Goal: Information Seeking & Learning: Learn about a topic

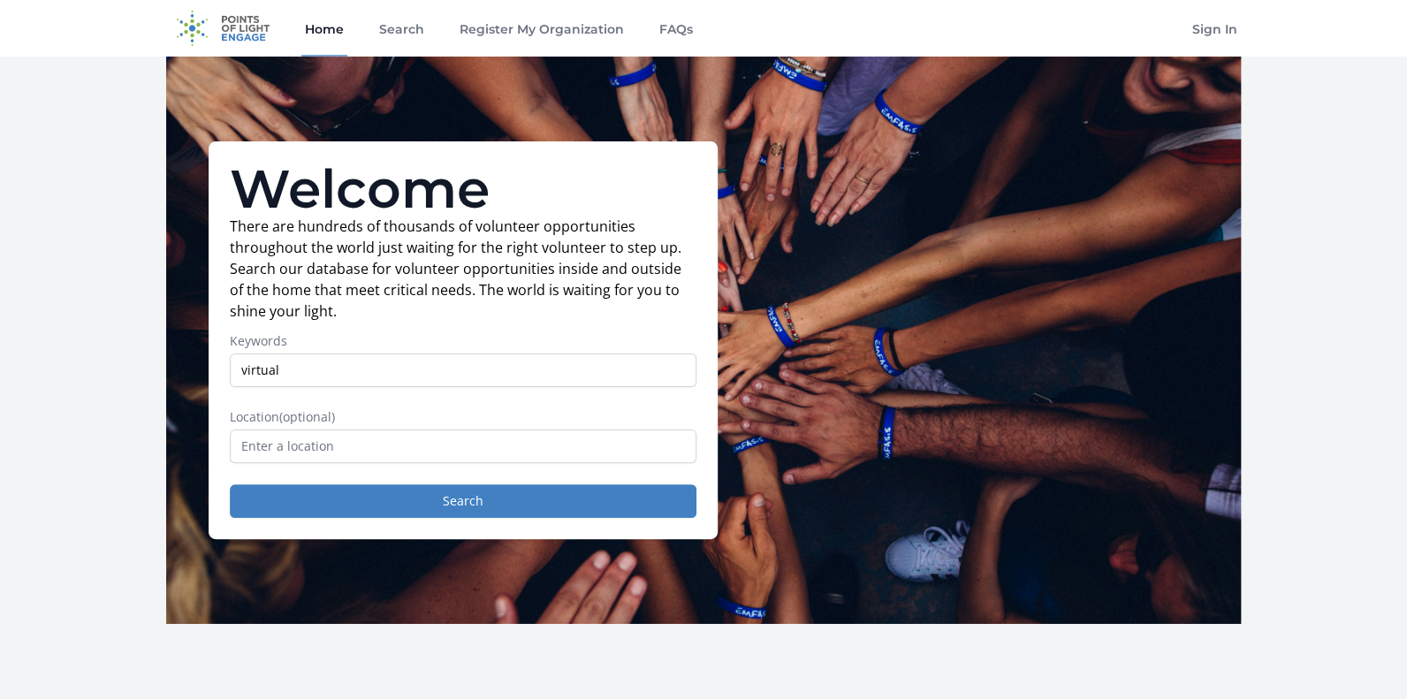
type input "virtual"
click at [230, 484] on button "Search" at bounding box center [463, 501] width 467 height 34
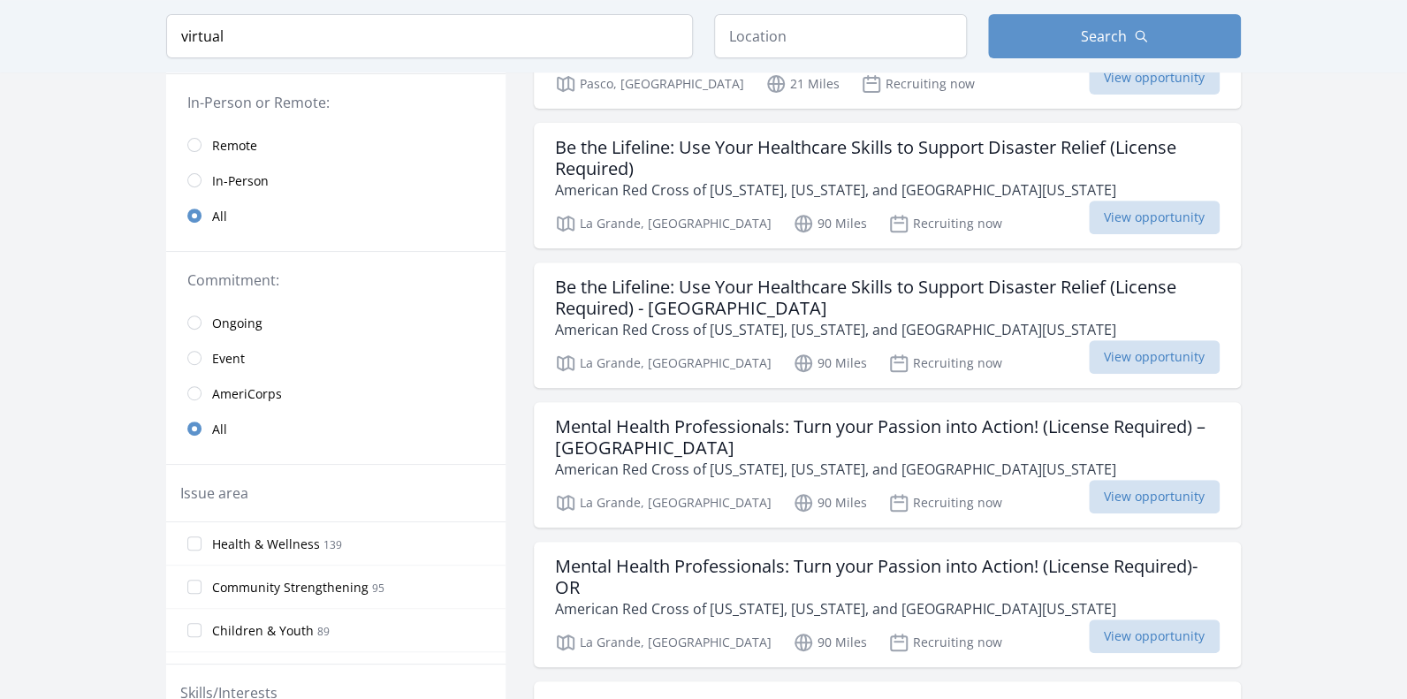
scroll to position [176, 0]
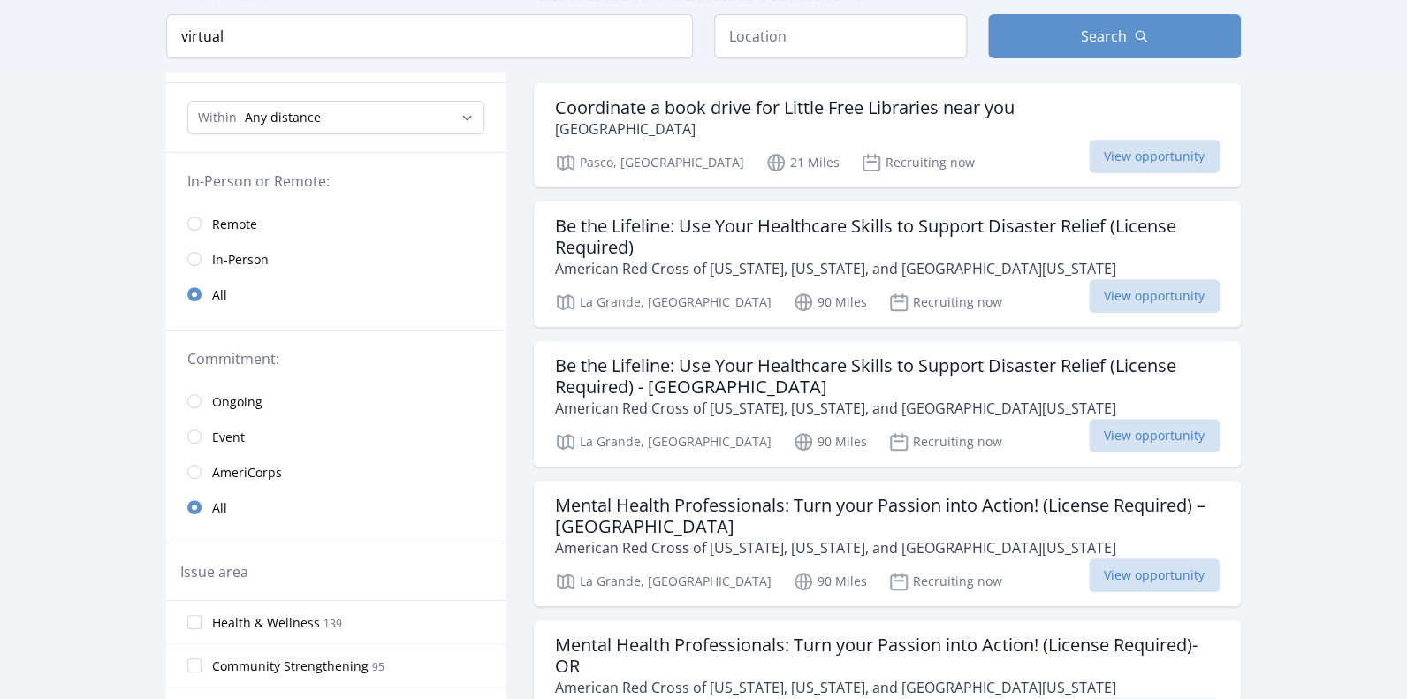
click at [208, 216] on link "Remote" at bounding box center [335, 223] width 339 height 35
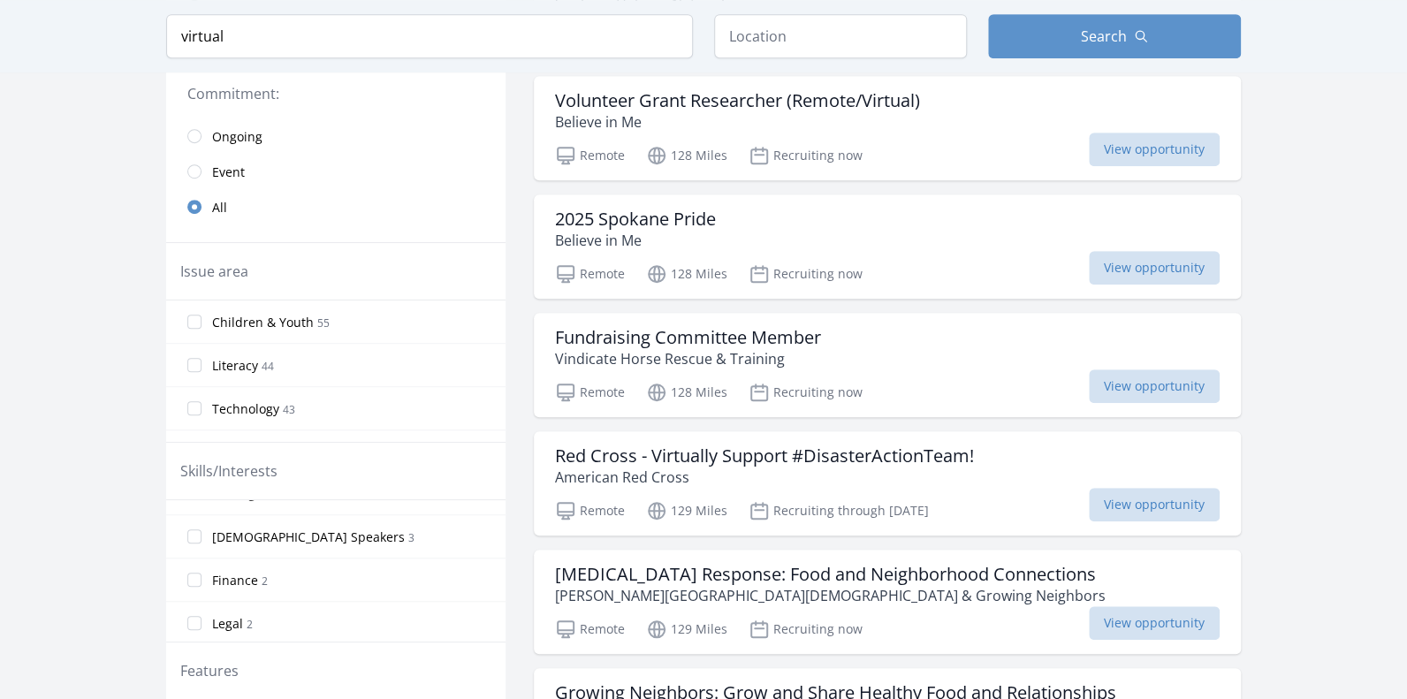
scroll to position [794, 0]
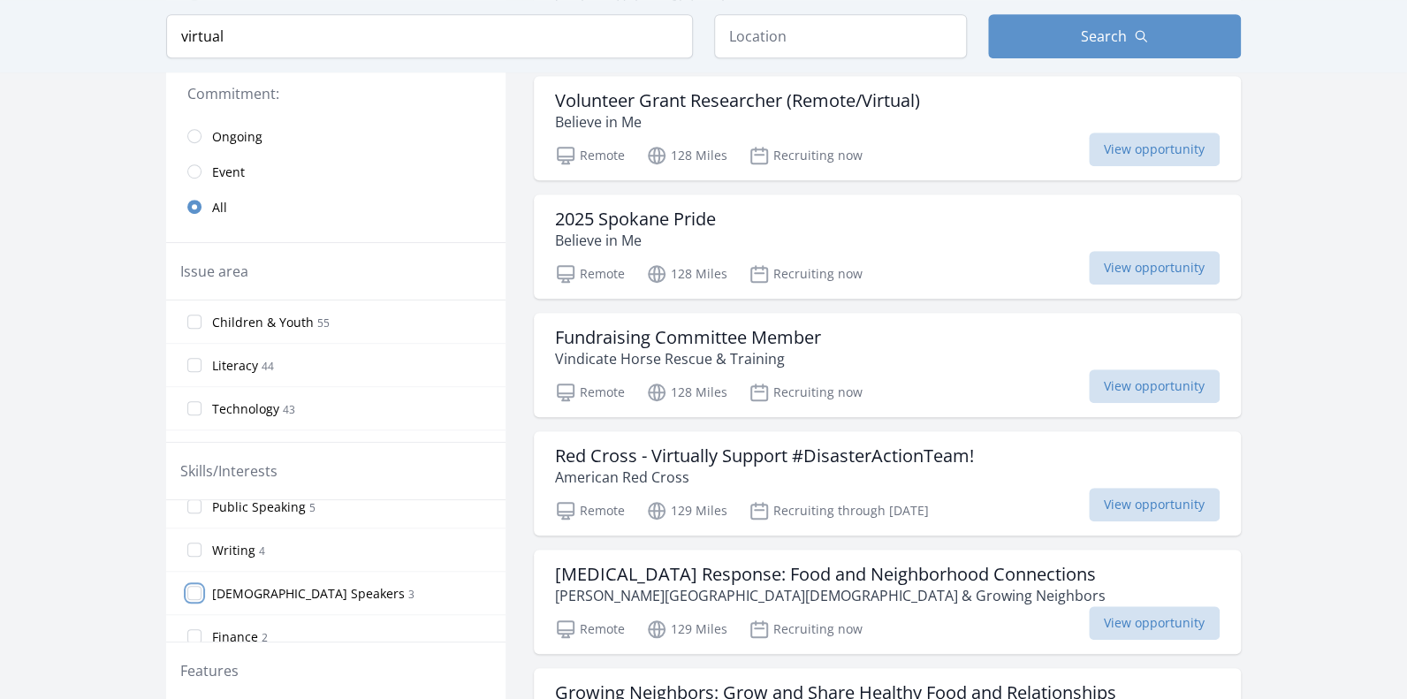
click at [195, 589] on input "Spanish Speakers 3" at bounding box center [194, 593] width 14 height 14
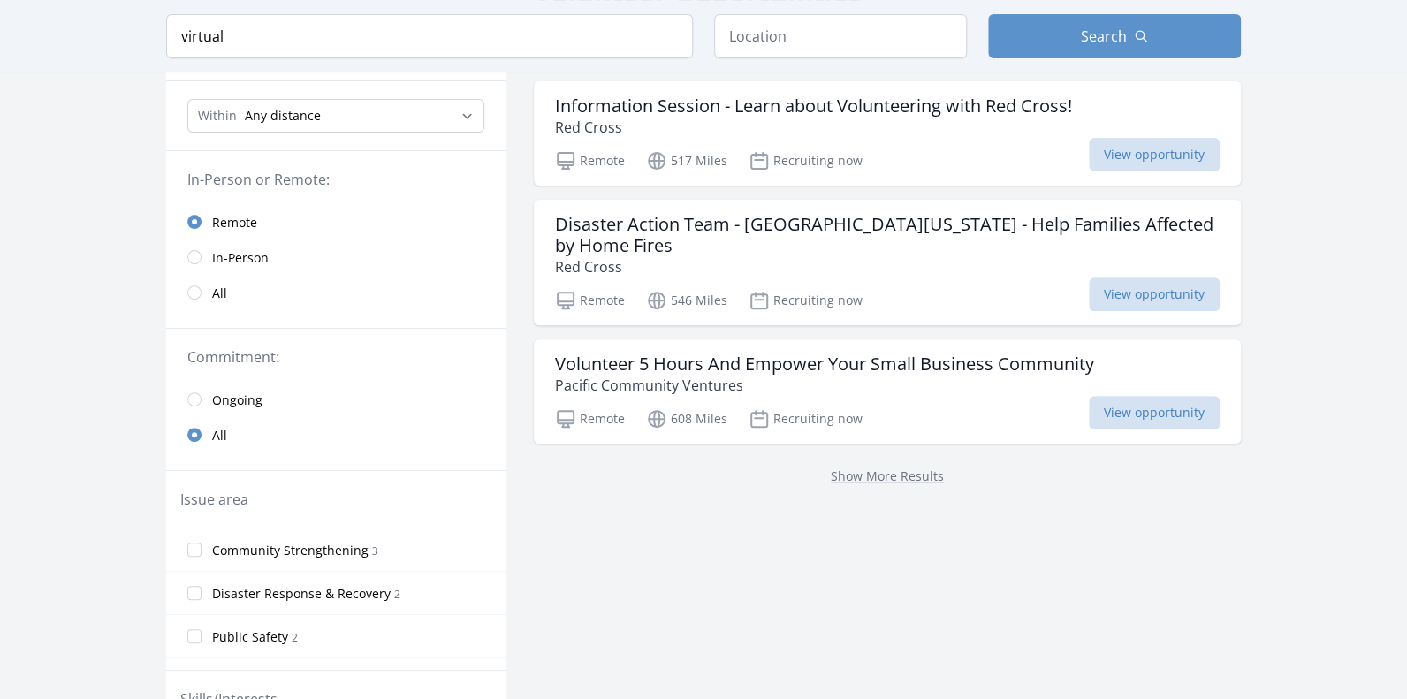
scroll to position [176, 0]
click at [891, 134] on p "Red Cross" at bounding box center [813, 128] width 517 height 21
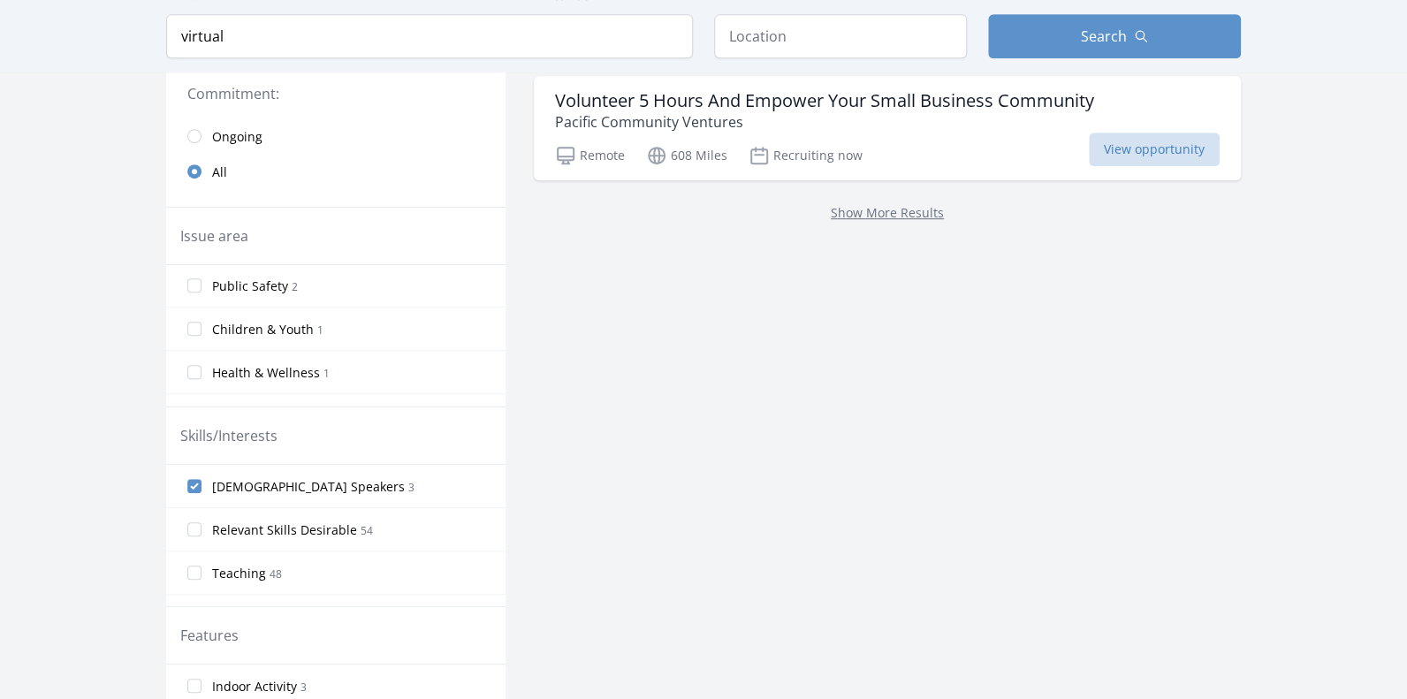
scroll to position [441, 0]
click at [286, 481] on span "Spanish Speakers" at bounding box center [308, 487] width 193 height 18
click at [201, 481] on input "Spanish Speakers 3" at bounding box center [194, 486] width 14 height 14
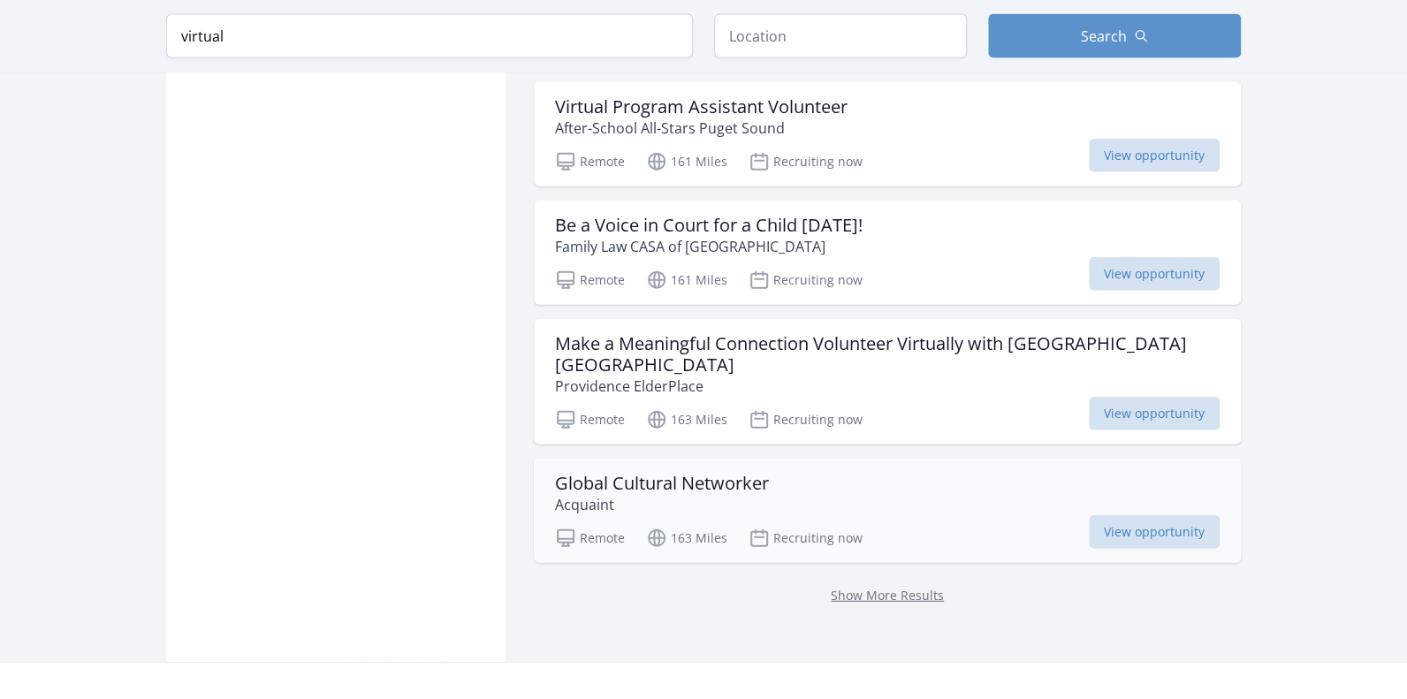
scroll to position [2121, 0]
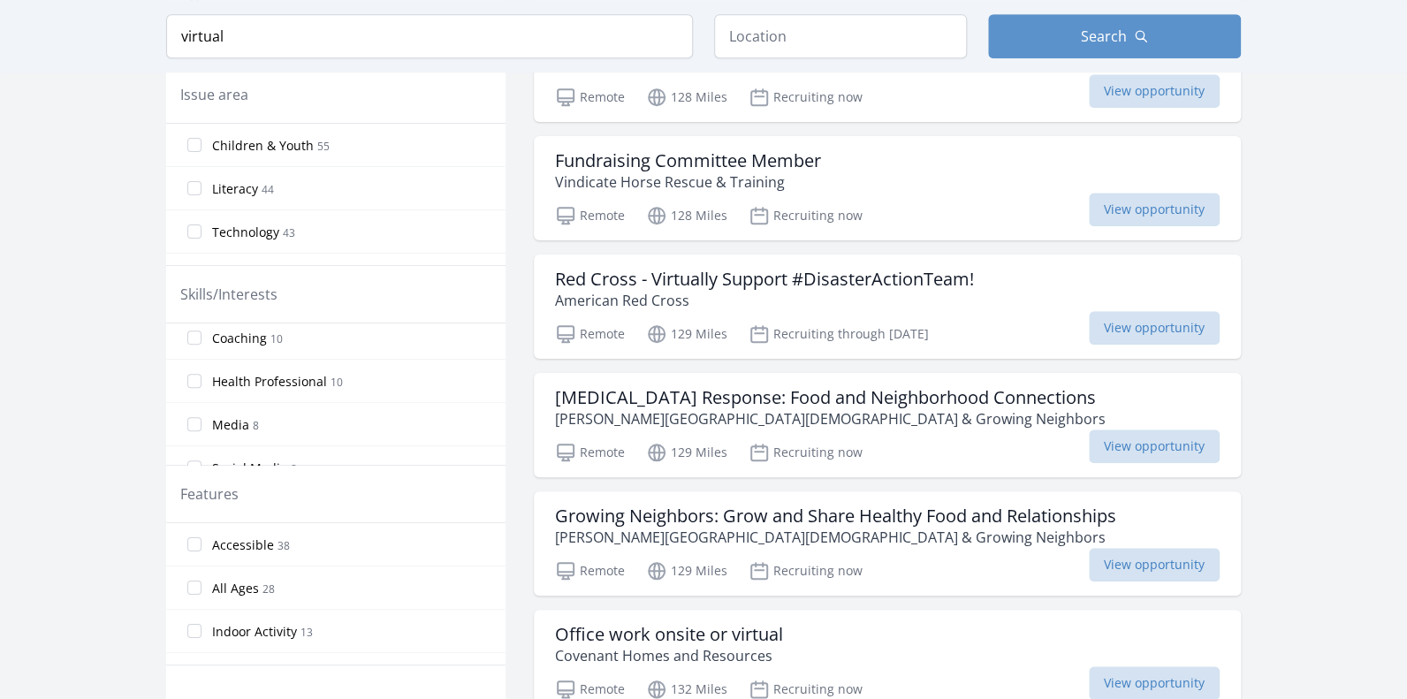
scroll to position [441, 0]
click at [190, 460] on input "Social Media 8" at bounding box center [194, 467] width 14 height 14
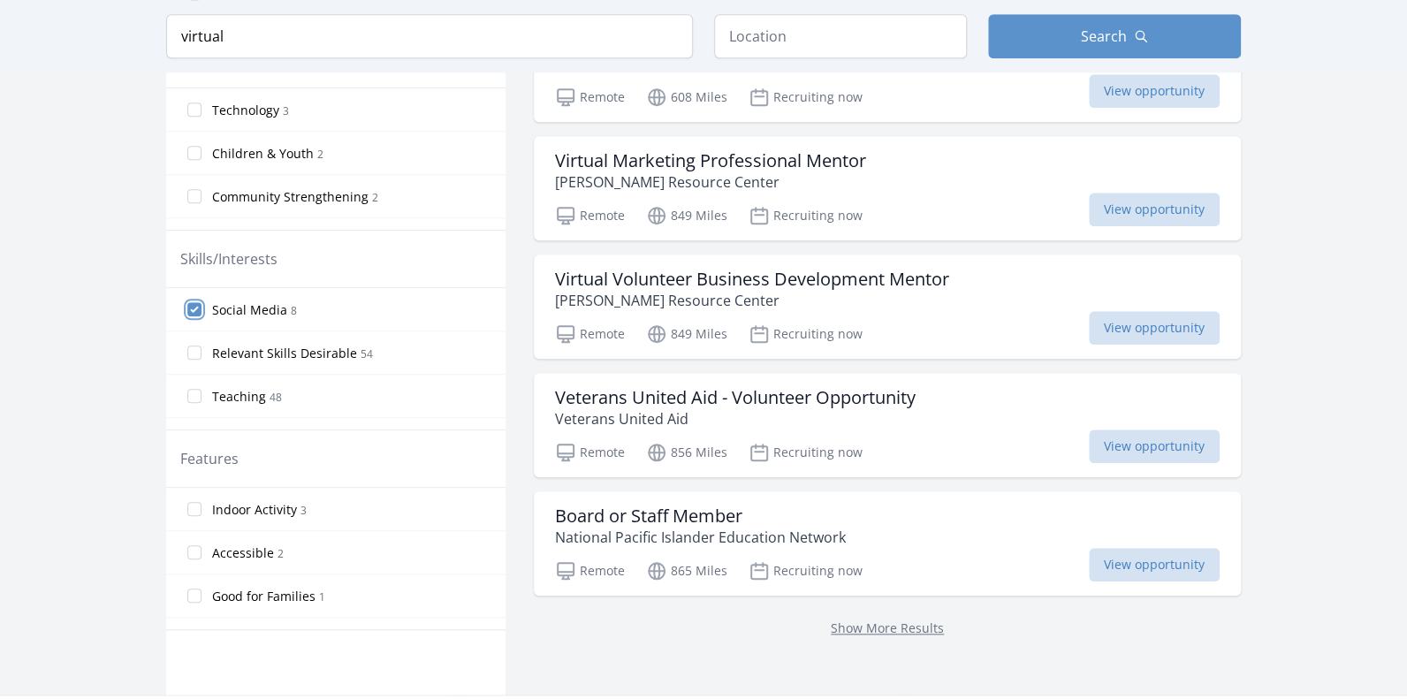
click at [189, 310] on input "Social Media 8" at bounding box center [194, 309] width 14 height 14
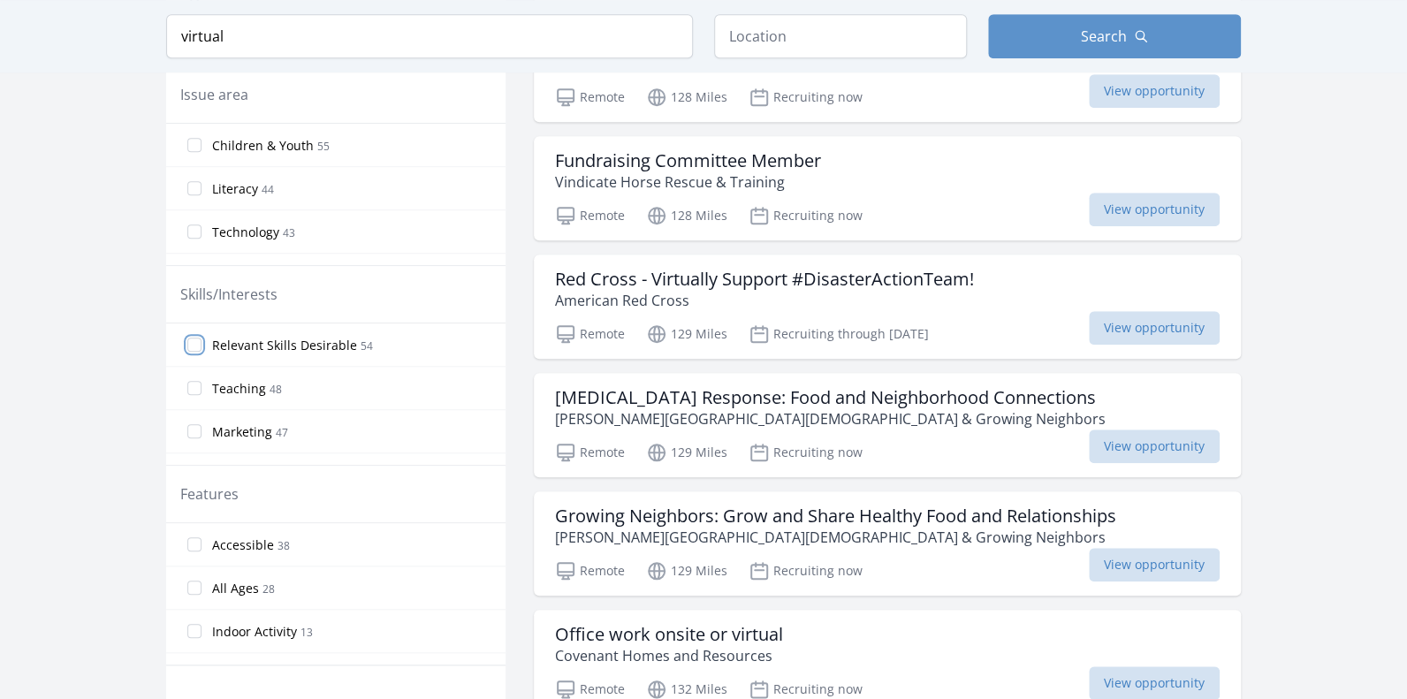
click at [196, 342] on input "Relevant Skills Desirable 54" at bounding box center [194, 345] width 14 height 14
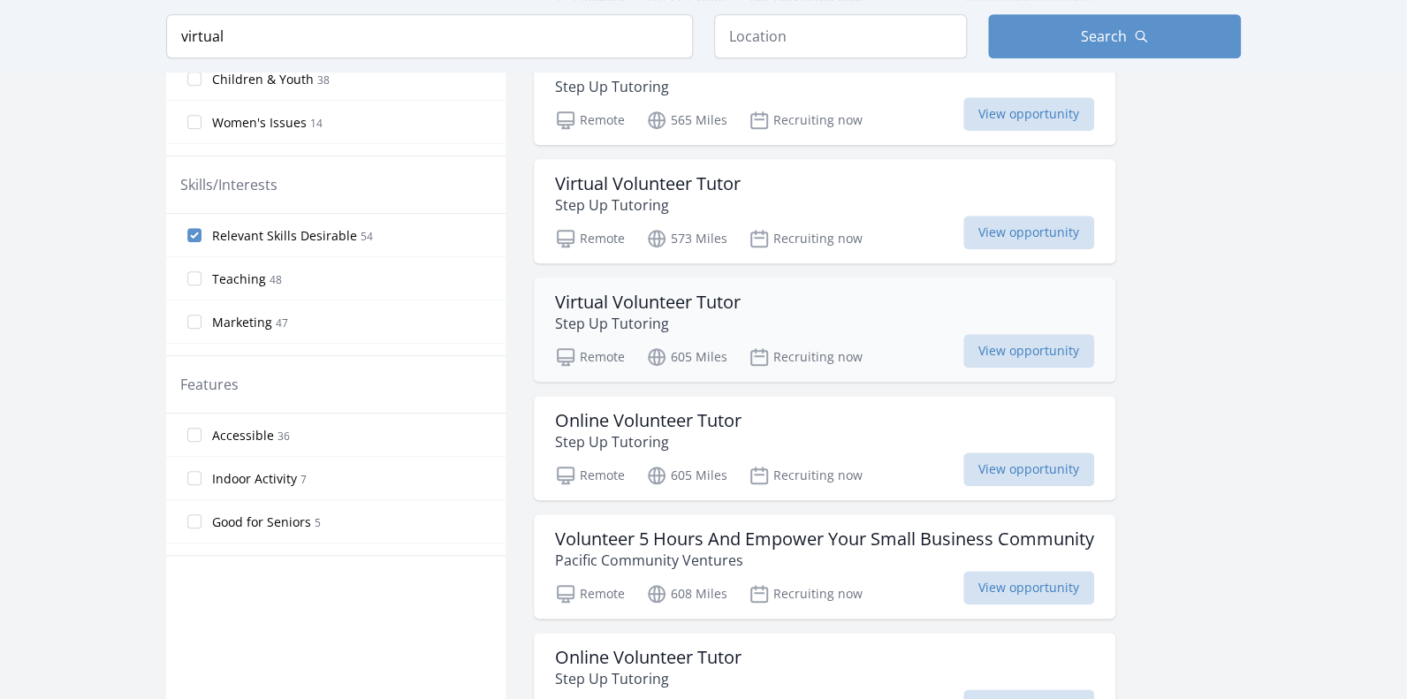
scroll to position [794, 0]
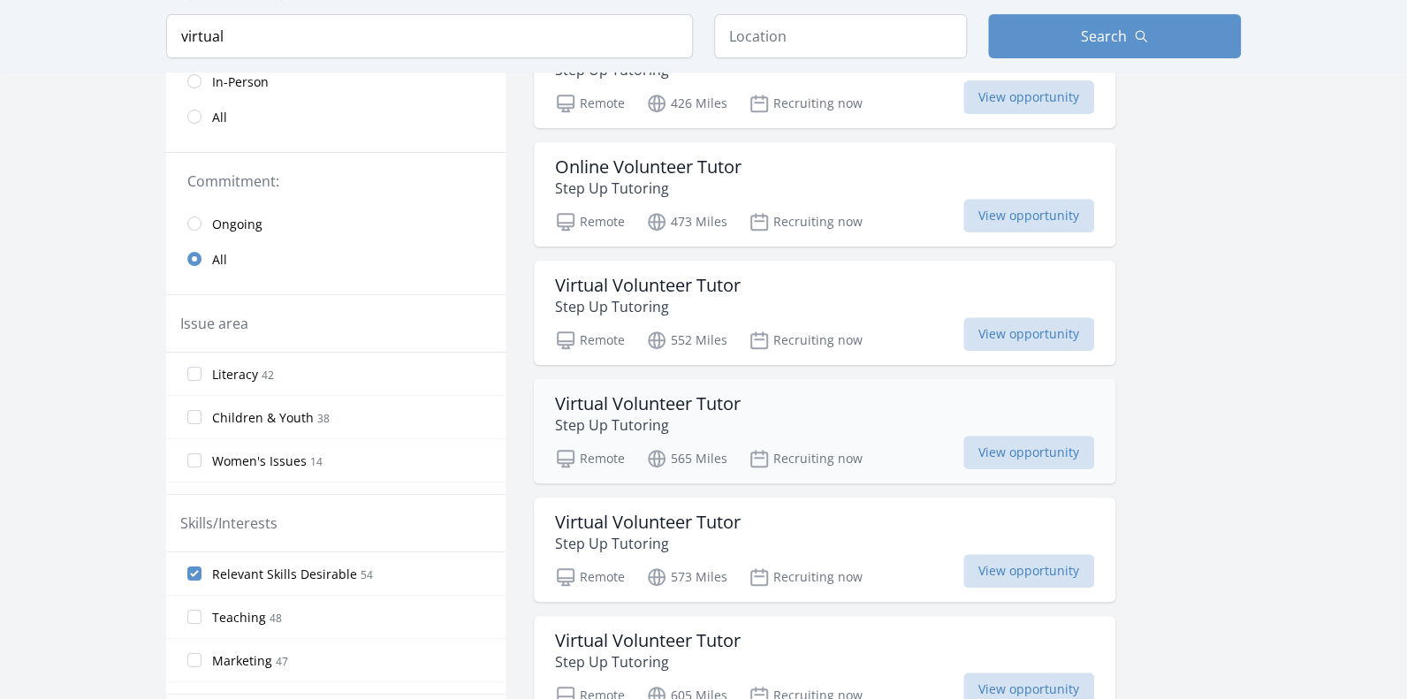
scroll to position [353, 0]
click at [340, 569] on span "Relevant Skills Desirable" at bounding box center [284, 575] width 145 height 18
click at [201, 569] on input "Relevant Skills Desirable 54" at bounding box center [194, 574] width 14 height 14
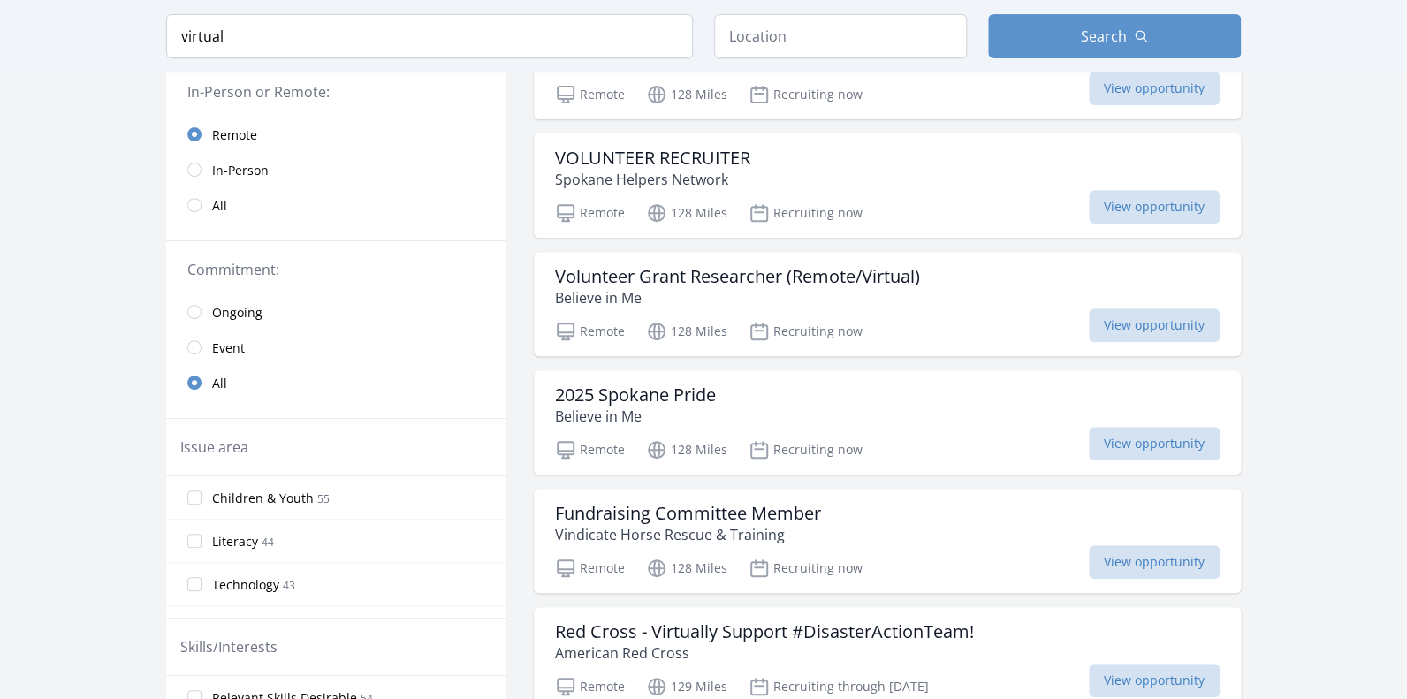
scroll to position [176, 0]
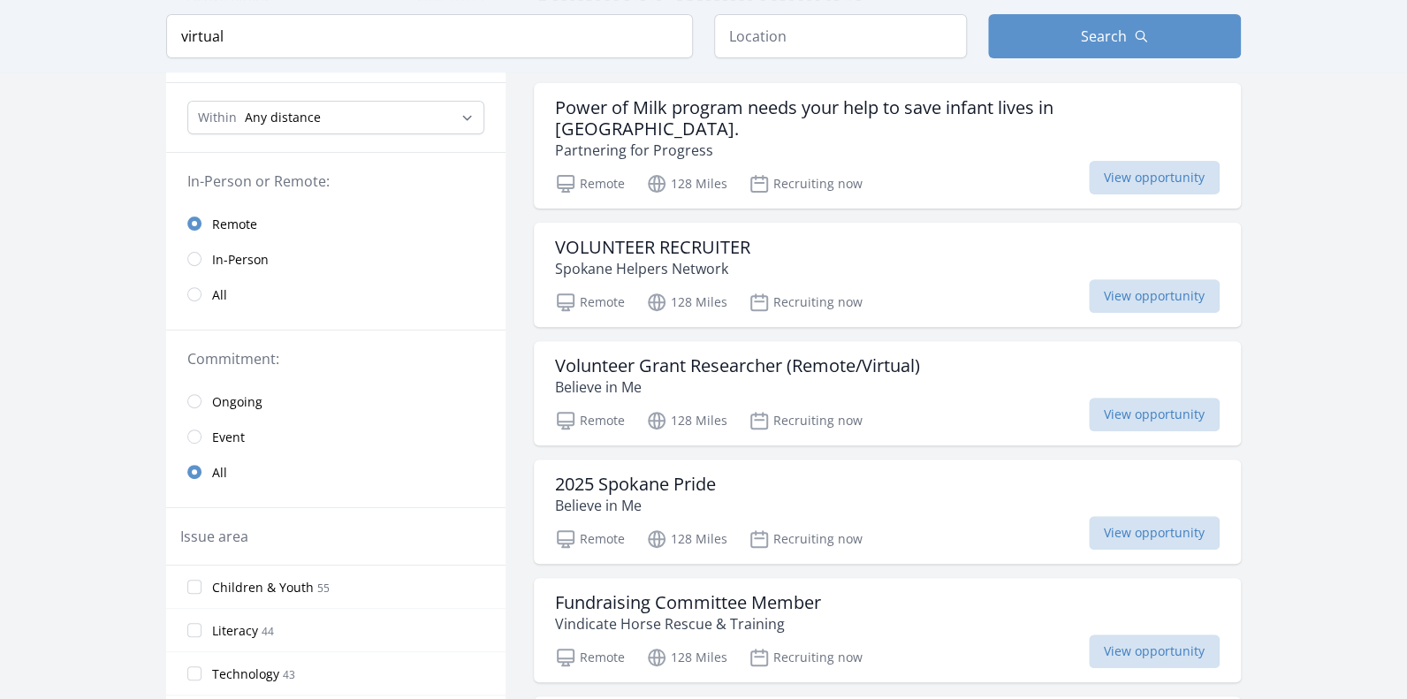
click at [285, 576] on span "Children & Youth 55" at bounding box center [271, 586] width 118 height 21
click at [201, 580] on input "Children & Youth 55" at bounding box center [194, 587] width 14 height 14
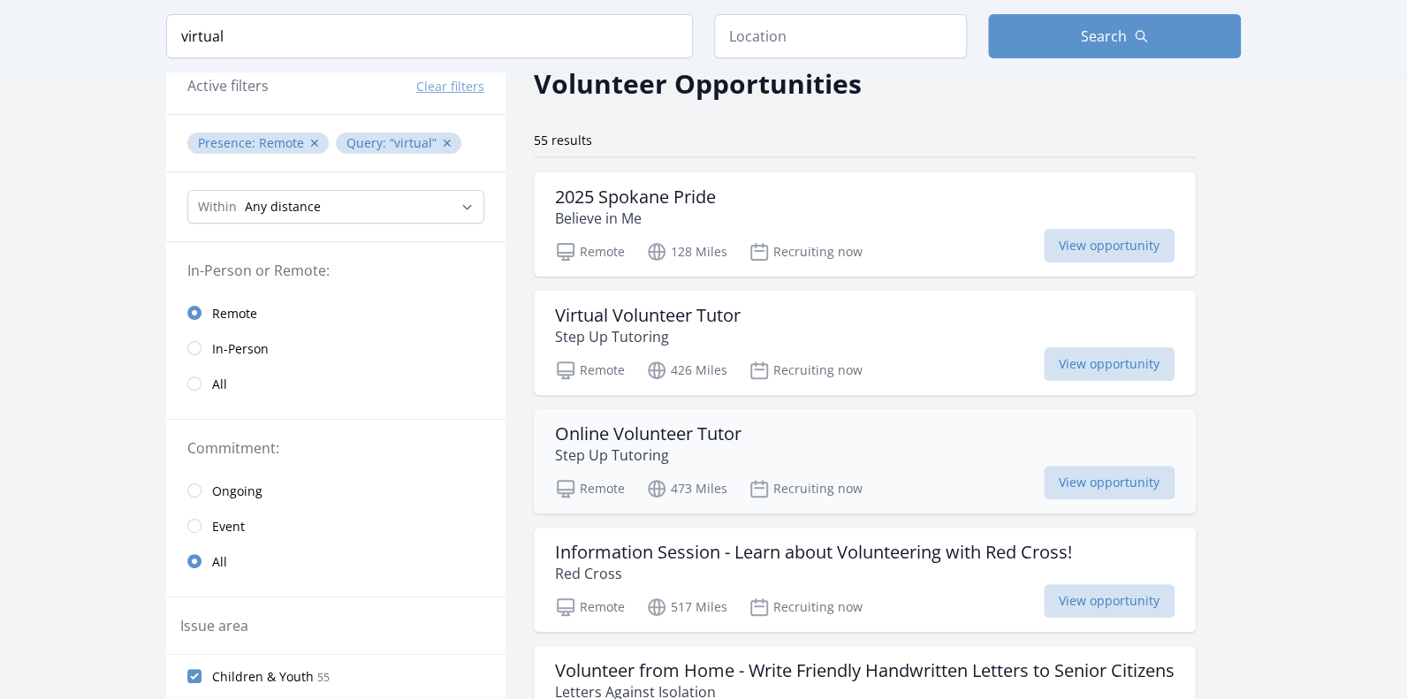
scroll to position [0, 0]
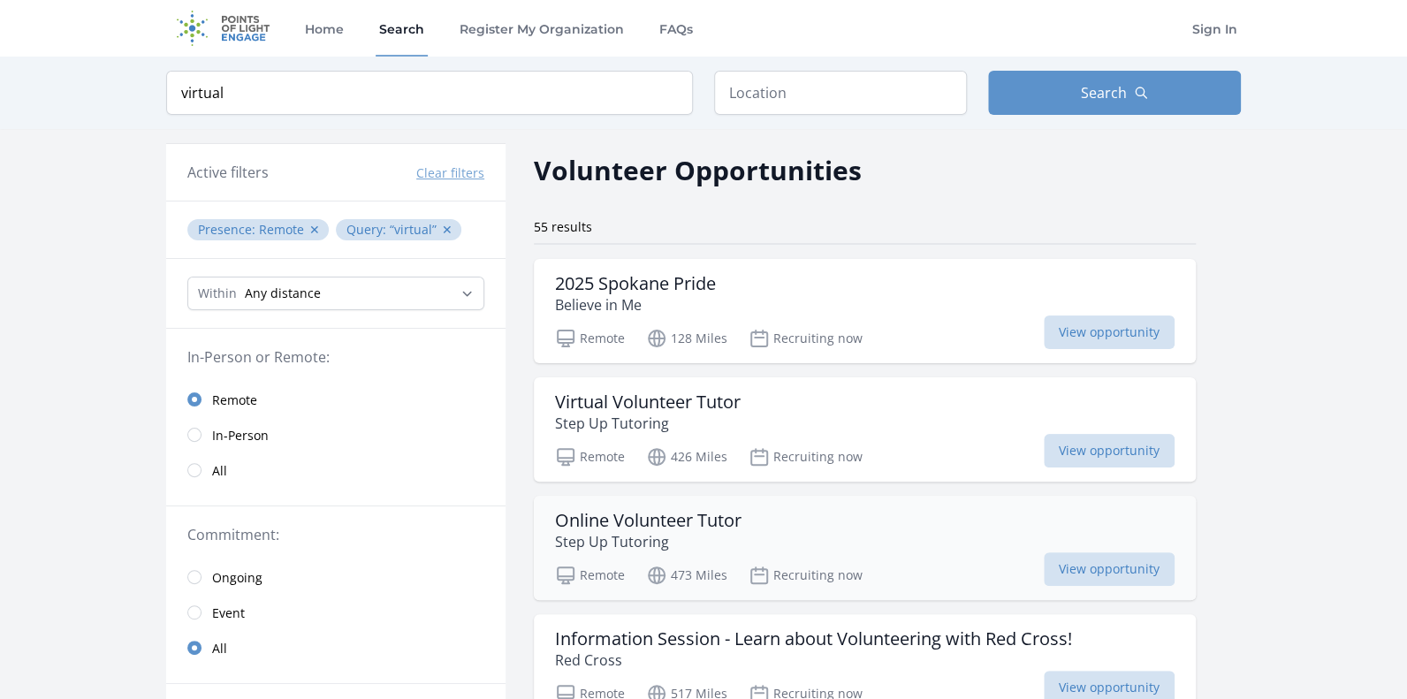
click at [674, 529] on h3 "Online Volunteer Tutor" at bounding box center [648, 520] width 186 height 21
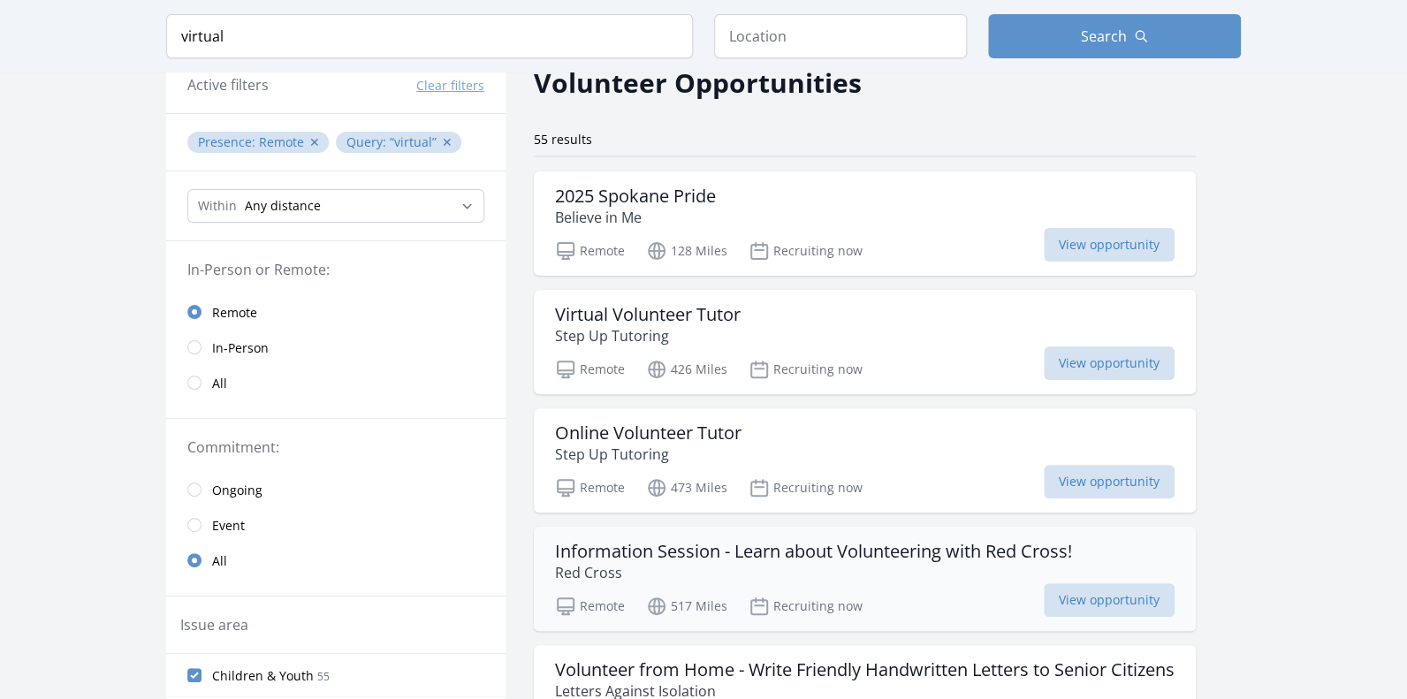
scroll to position [176, 0]
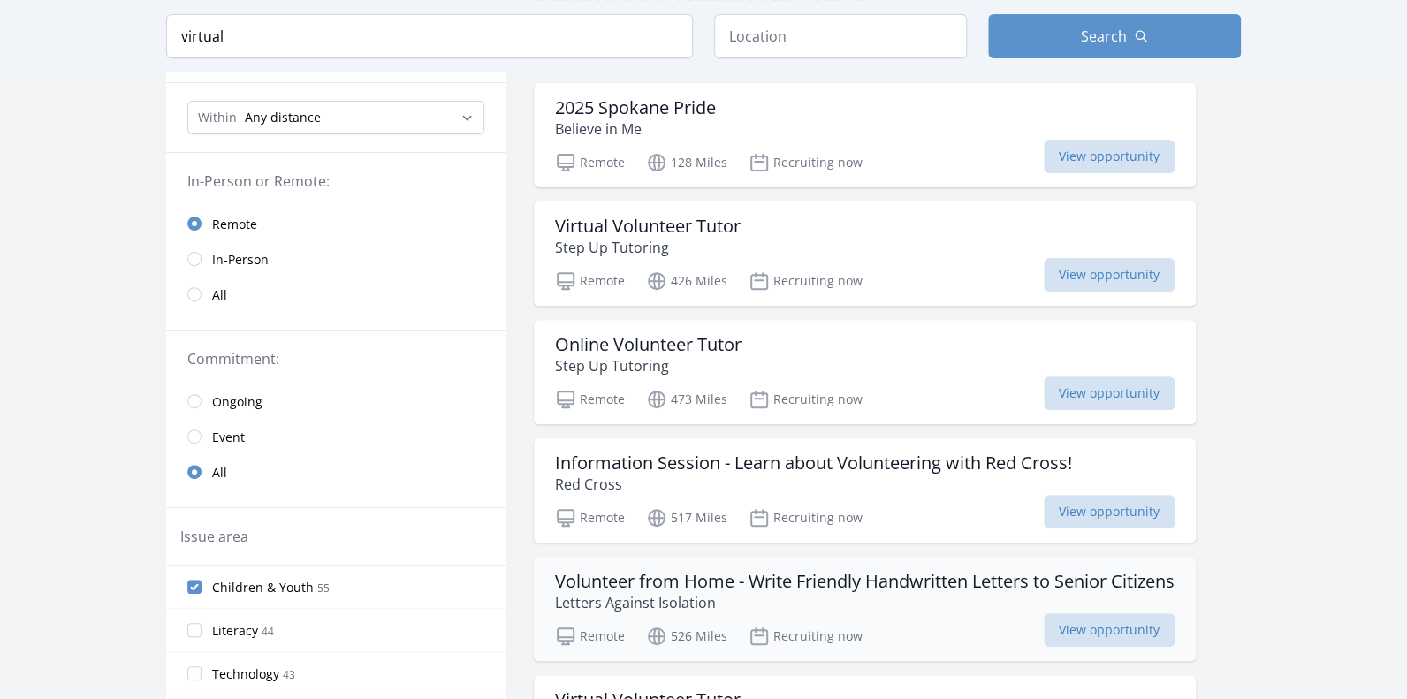
click at [836, 579] on h3 "Volunteer from Home - Write Friendly Handwritten Letters to Senior Citizens" at bounding box center [865, 581] width 620 height 21
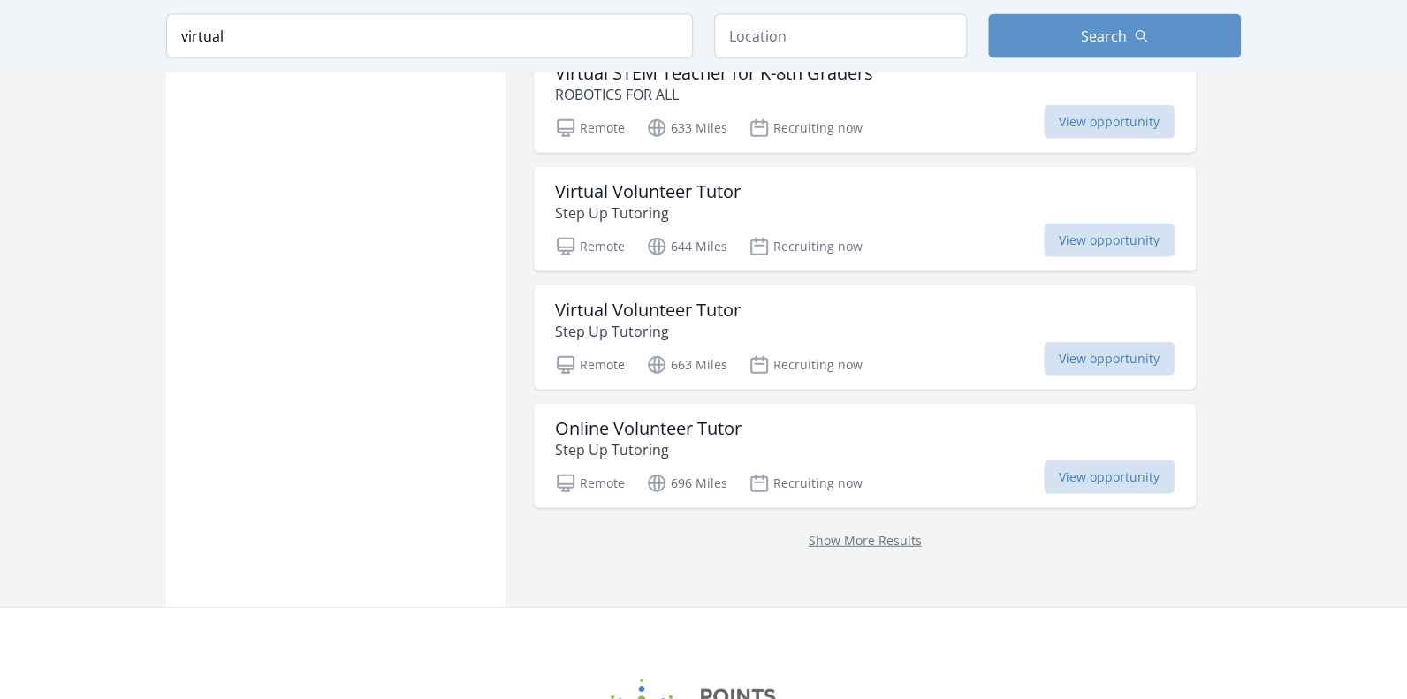
scroll to position [2311, 0]
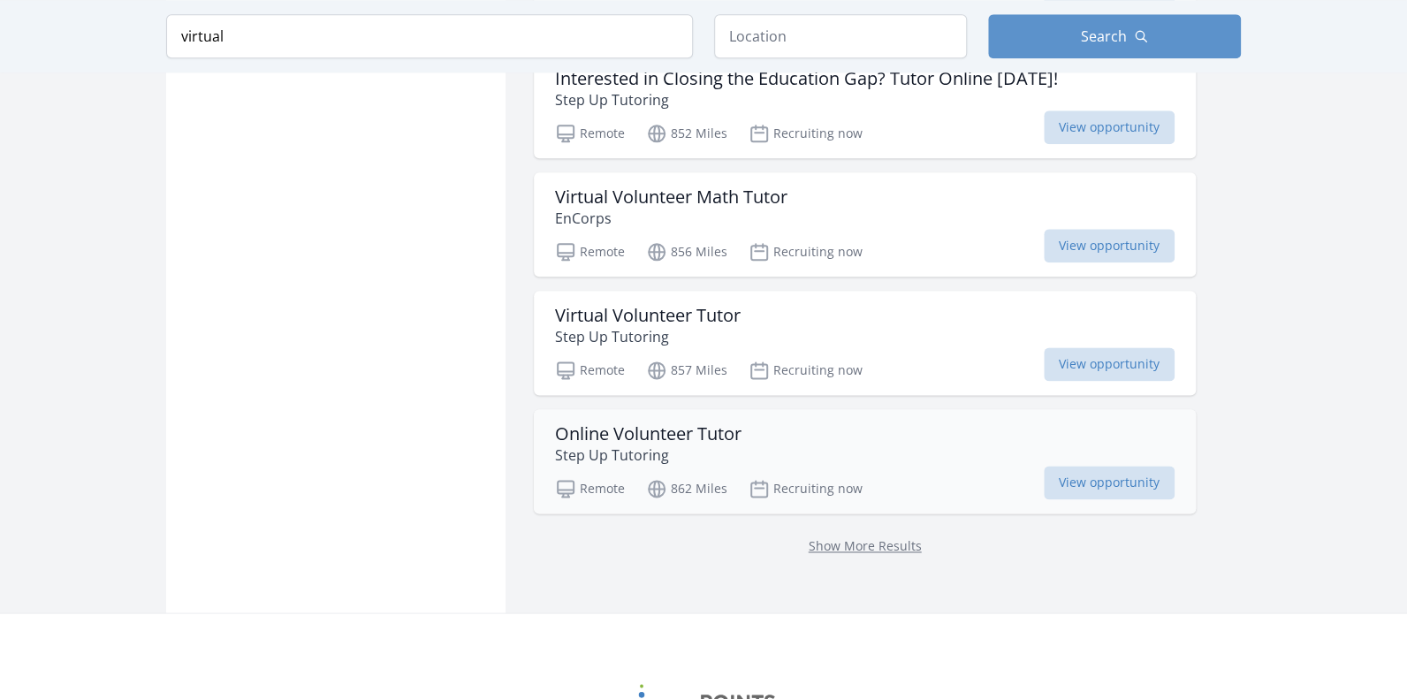
scroll to position [4520, 0]
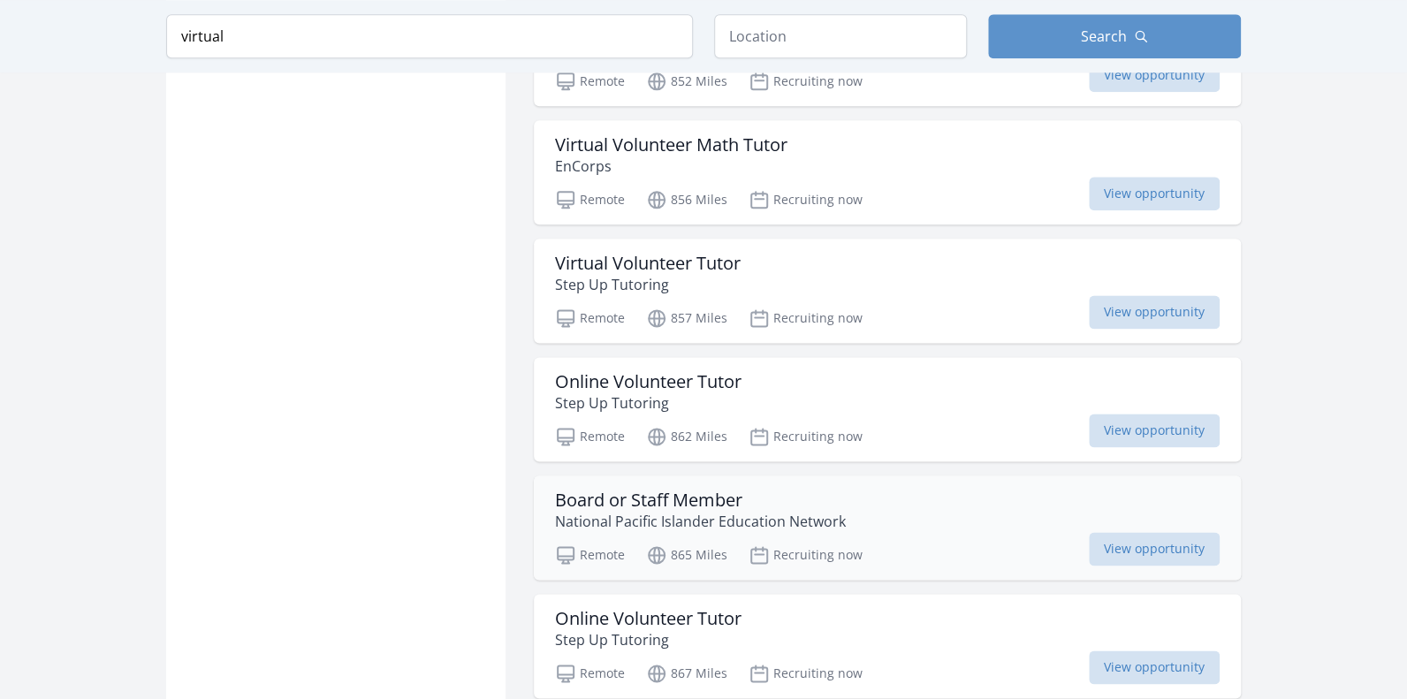
click at [897, 490] on div "Board or Staff Member National Pacific Islander Education Network" at bounding box center [887, 511] width 665 height 42
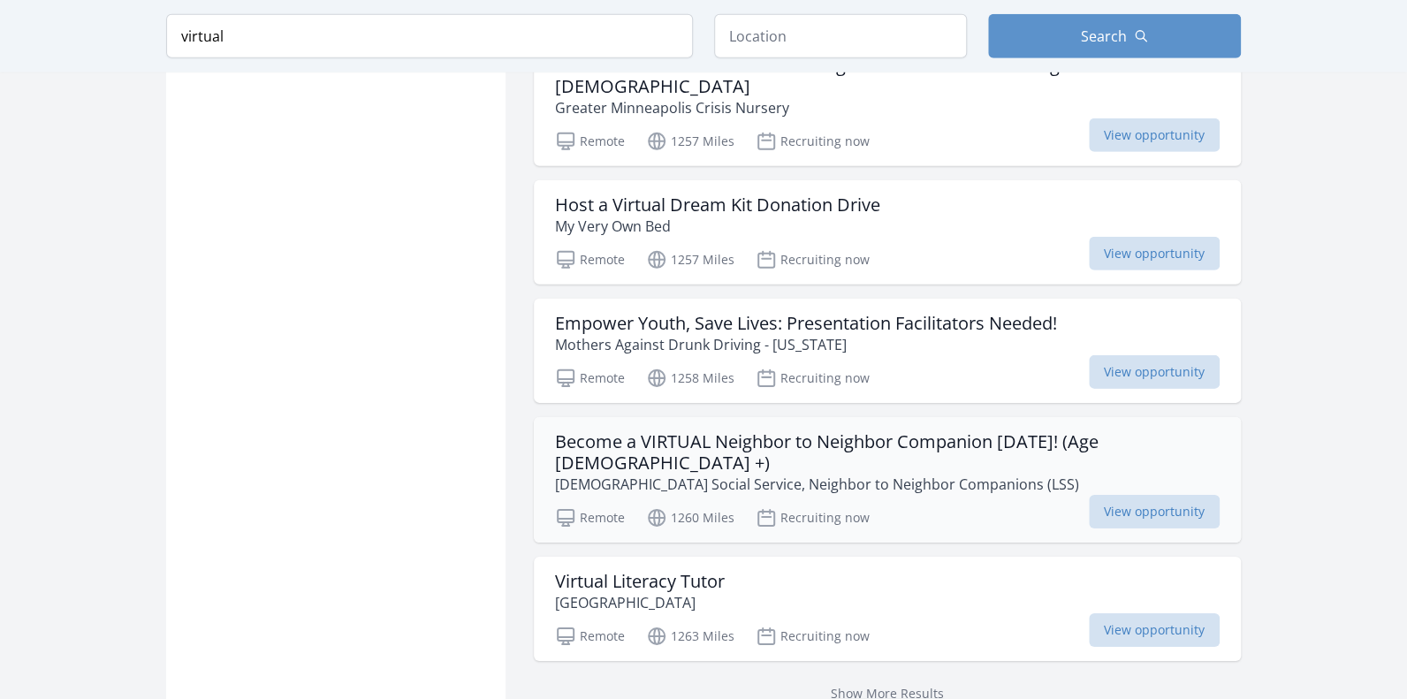
scroll to position [6199, 0]
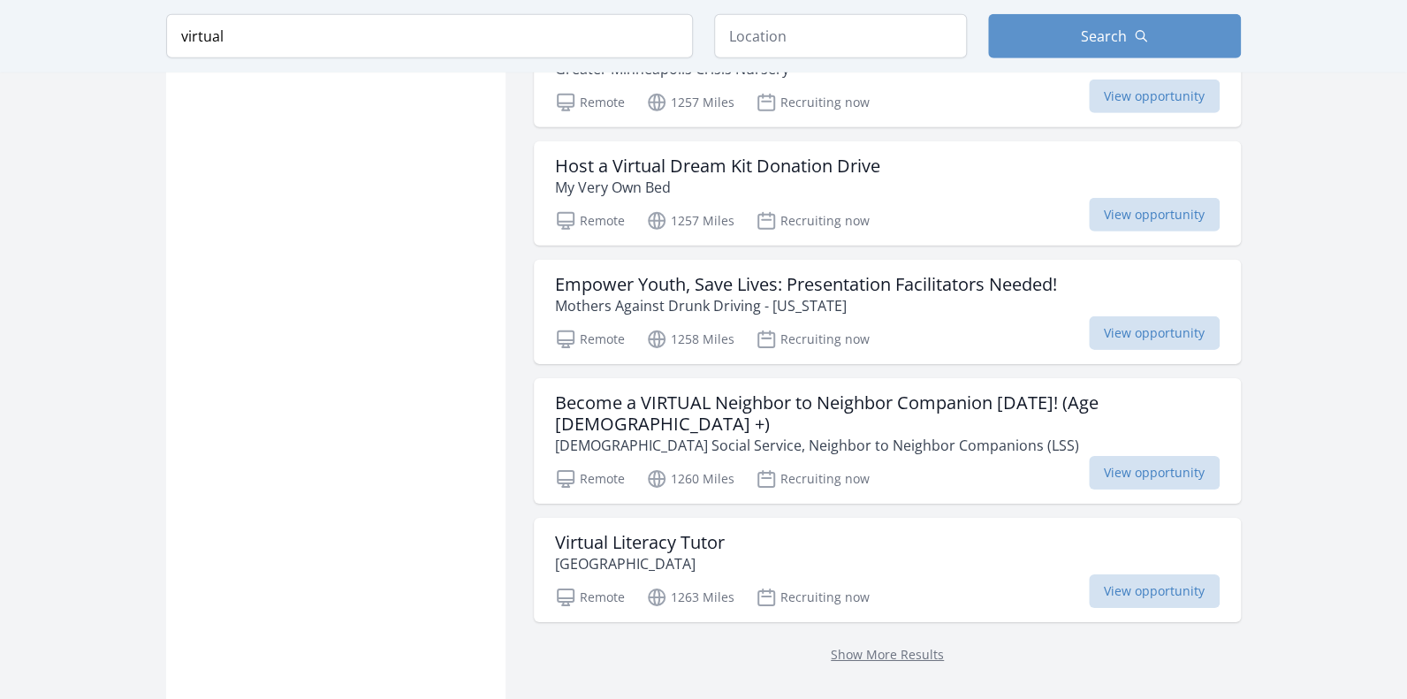
click at [894, 622] on div "Show More Results" at bounding box center [887, 654] width 707 height 64
click at [891, 646] on link "Show More Results" at bounding box center [887, 654] width 113 height 17
click at [879, 646] on link "Show More Results" at bounding box center [887, 654] width 113 height 17
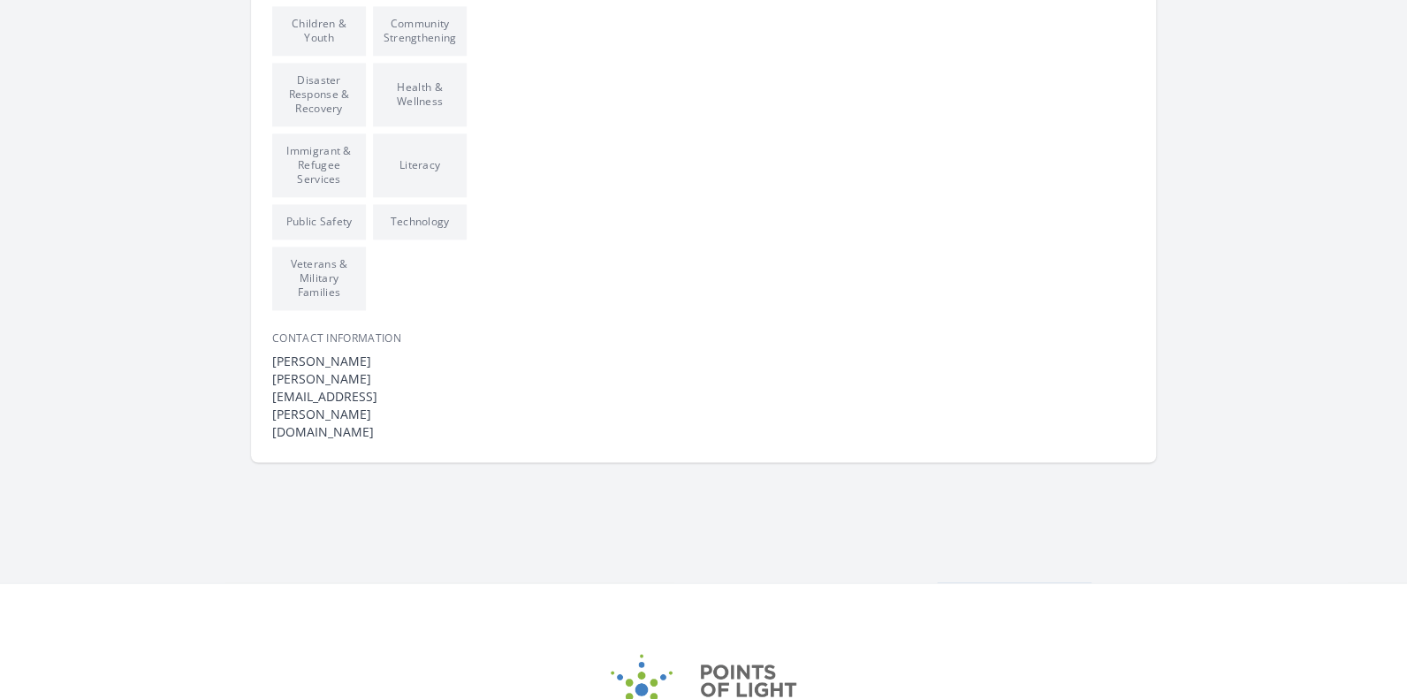
scroll to position [1236, 0]
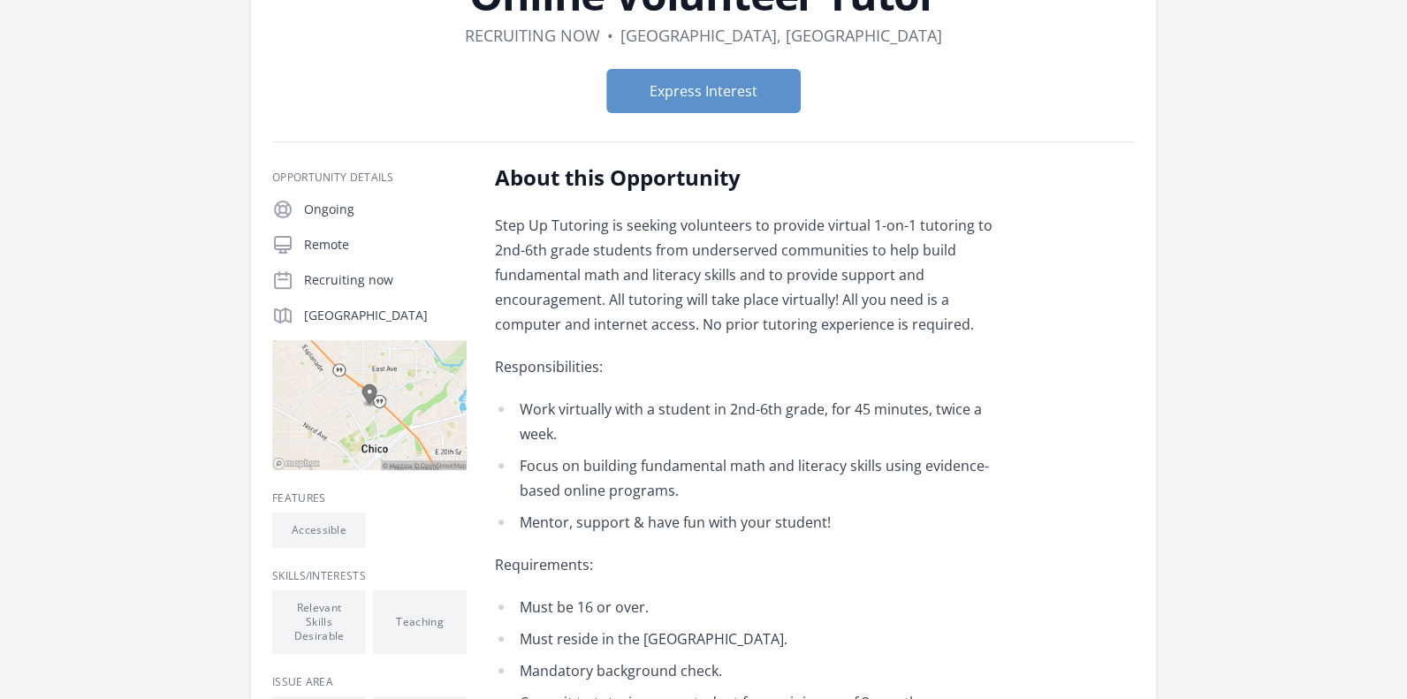
scroll to position [618, 0]
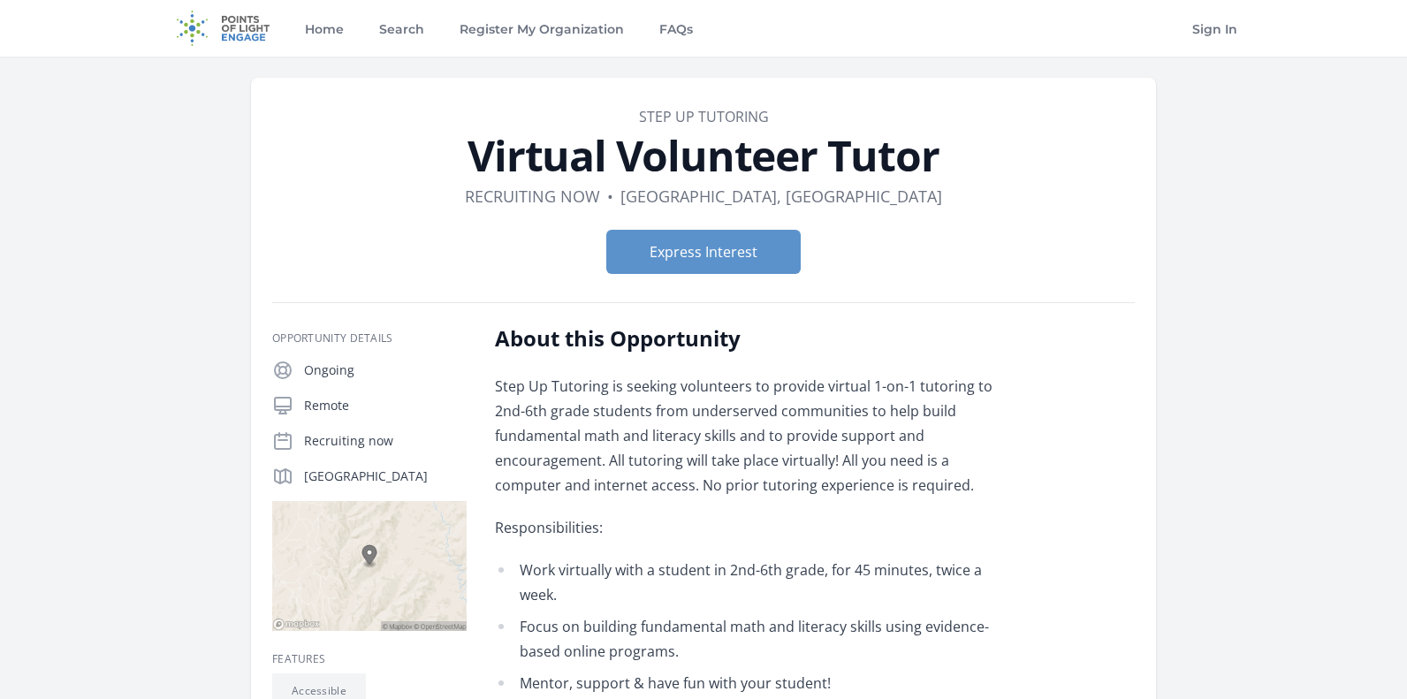
scroll to position [87, 0]
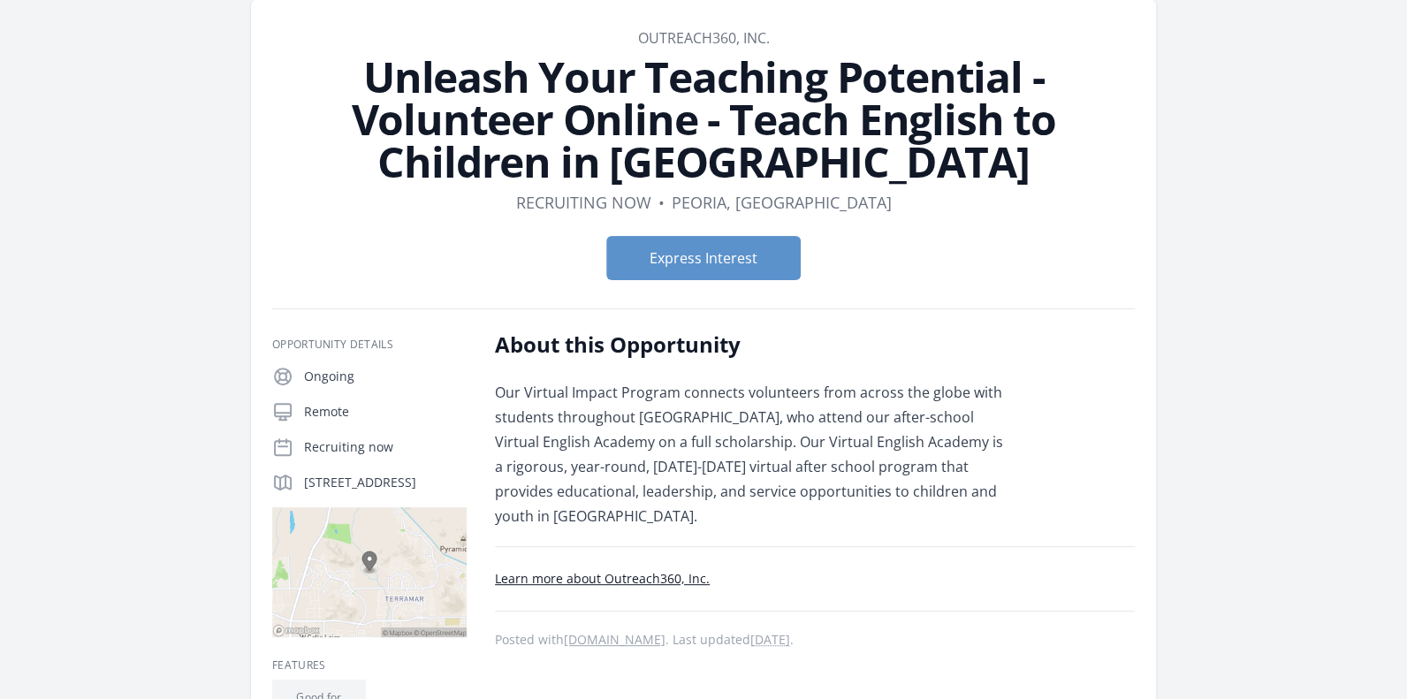
scroll to position [176, 0]
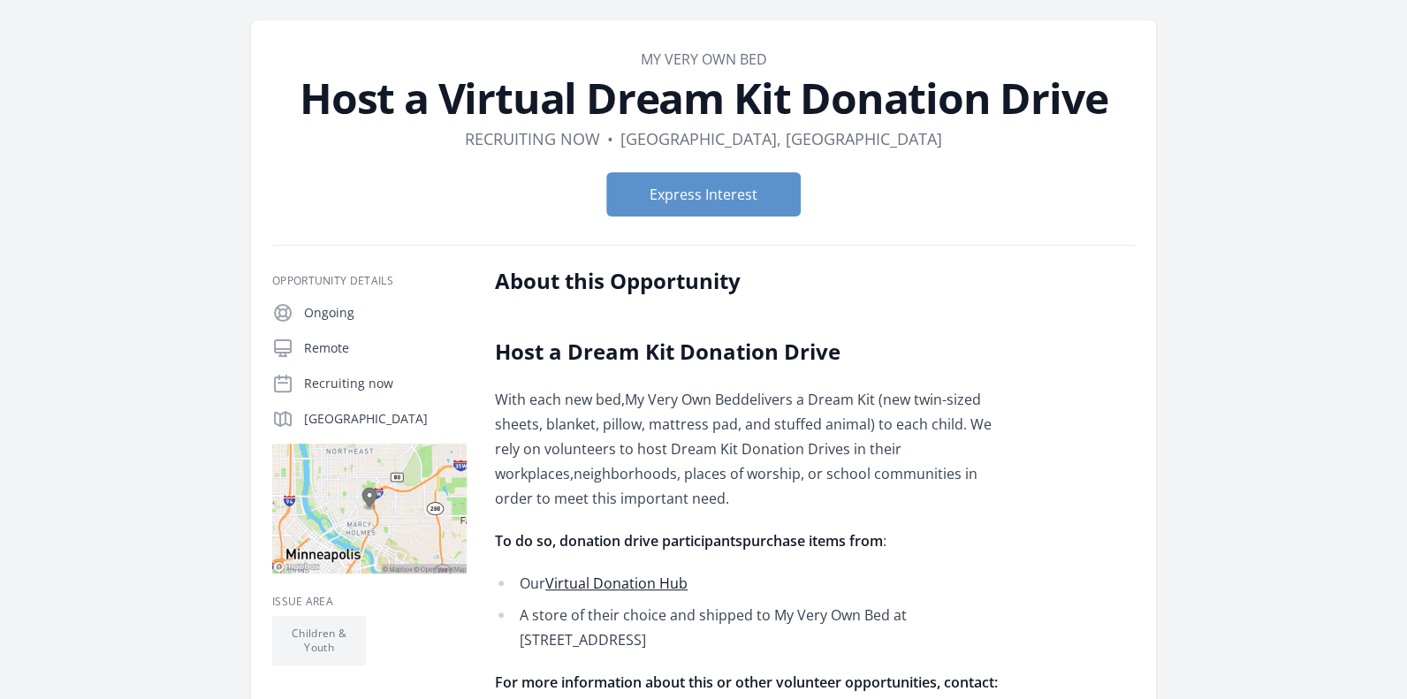
scroll to position [87, 0]
